Goal: Information Seeking & Learning: Learn about a topic

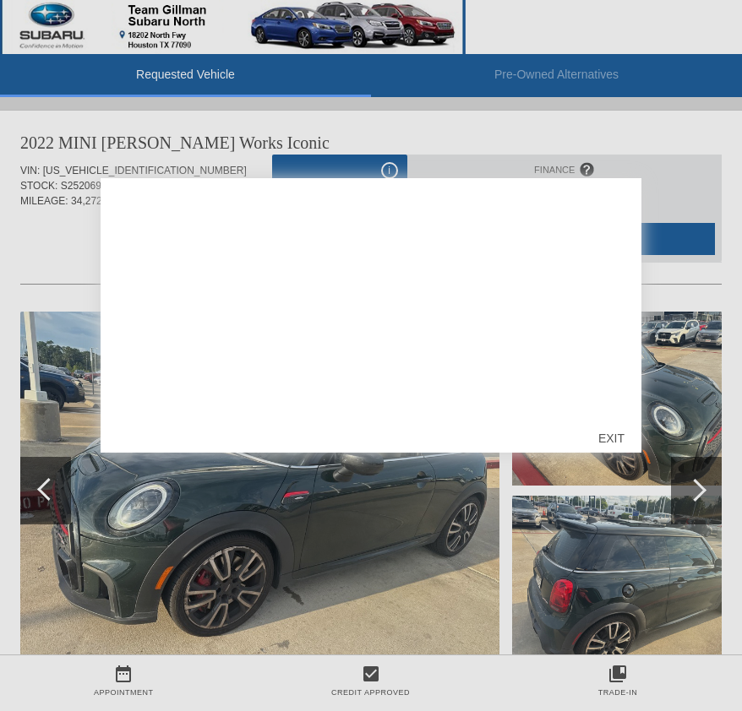
click at [613, 434] on div "EXIT" at bounding box center [611, 438] width 60 height 51
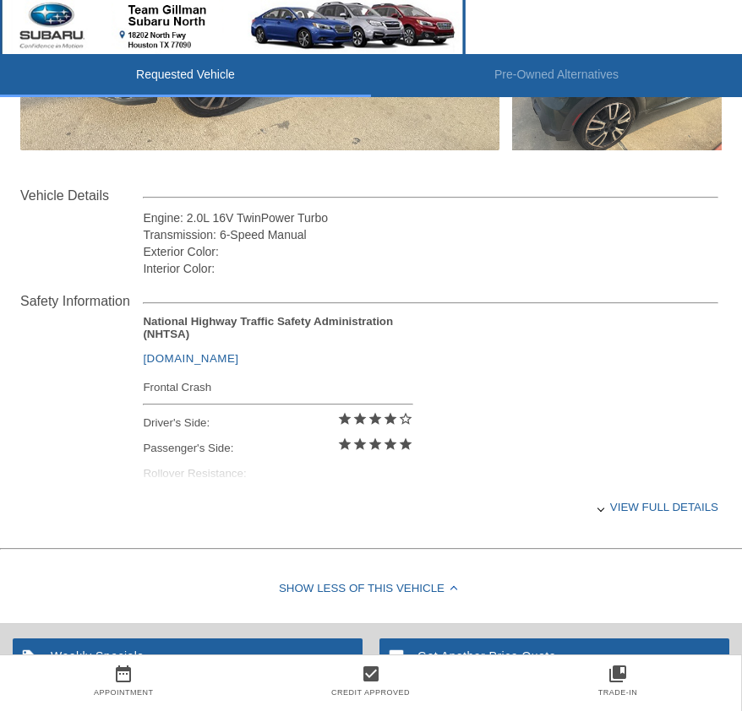
scroll to position [507, 0]
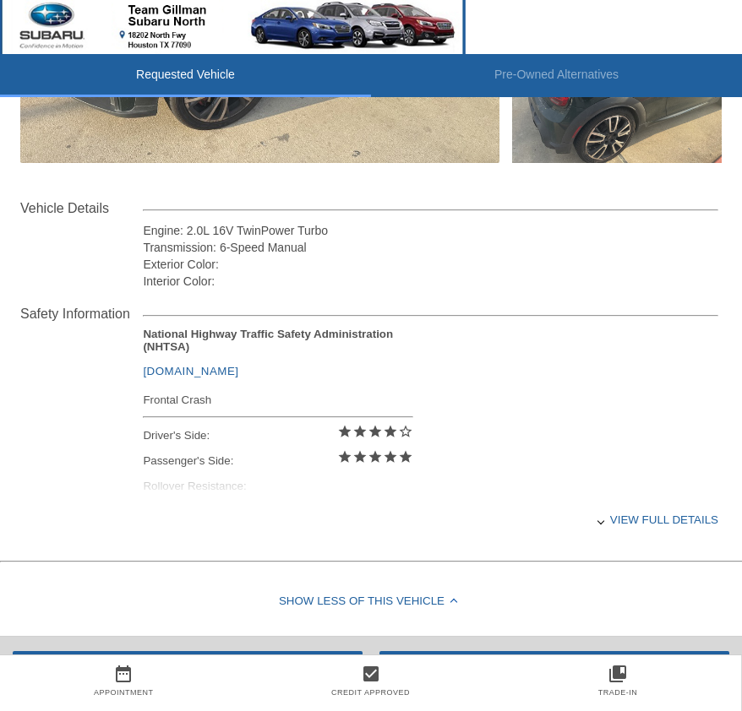
click at [617, 525] on div "View full details" at bounding box center [430, 519] width 575 height 41
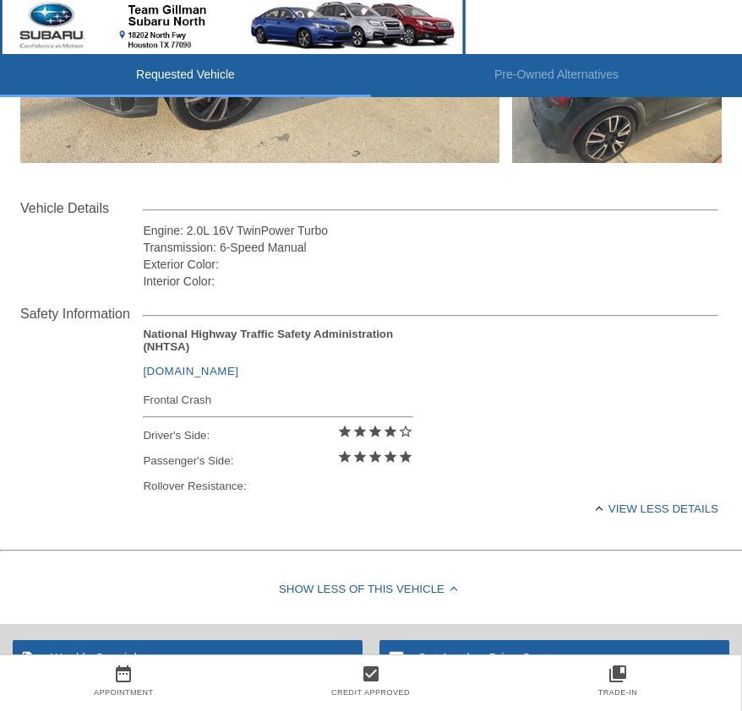
click at [197, 375] on link "[DOMAIN_NAME]" at bounding box center [190, 371] width 95 height 13
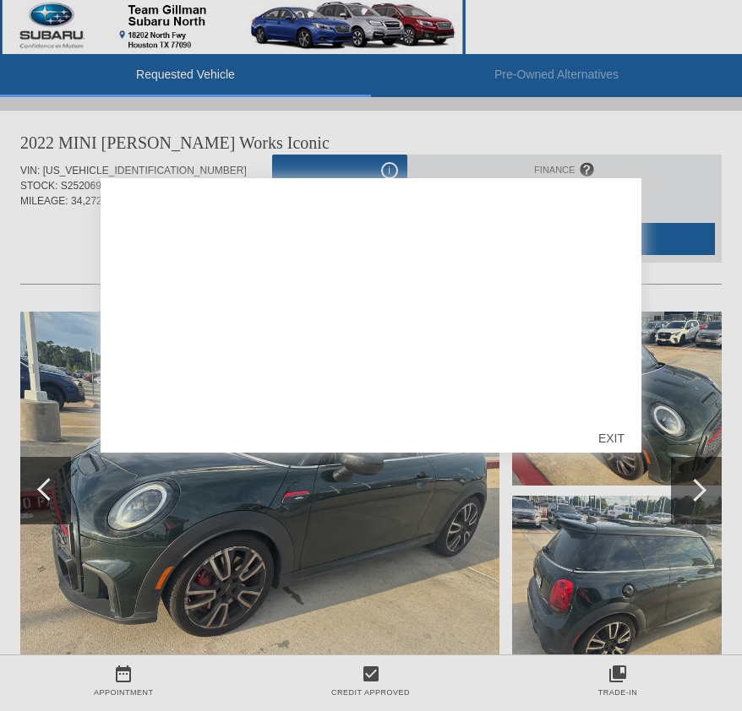
click at [602, 434] on div "EXIT" at bounding box center [611, 438] width 60 height 51
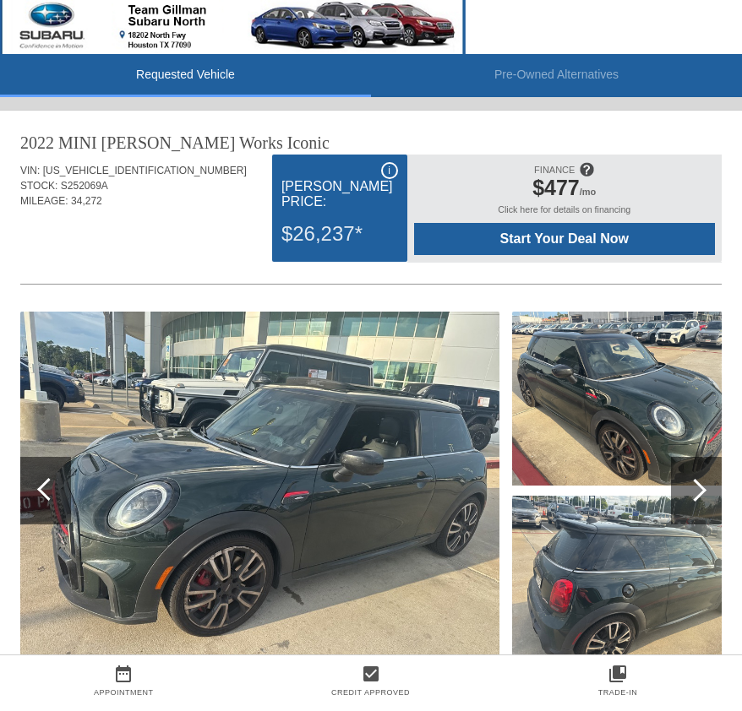
click at [696, 0] on html "Requested Vehicle Pre-Owned Alternatives date_range Appointment check_box Credi…" at bounding box center [371, 701] width 742 height 1403
